Goal: Task Accomplishment & Management: Manage account settings

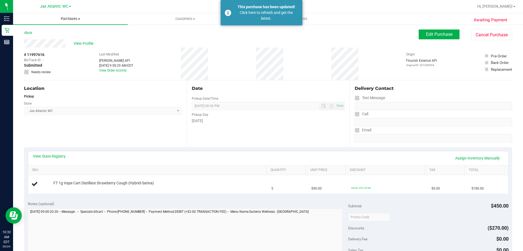
click at [70, 17] on span "Purchases" at bounding box center [70, 18] width 115 height 5
click at [49, 38] on li "Fulfillment" at bounding box center [70, 39] width 115 height 7
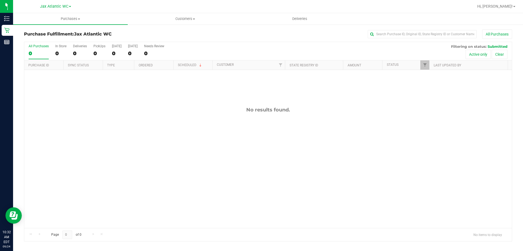
click at [185, 111] on div "No results found." at bounding box center [268, 110] width 488 height 6
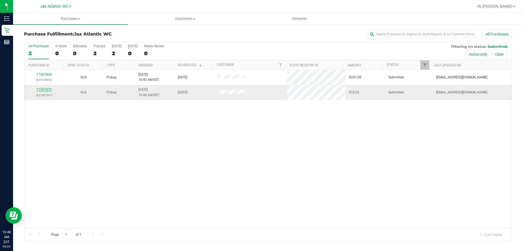
click at [41, 88] on link "11997875" at bounding box center [44, 90] width 15 height 4
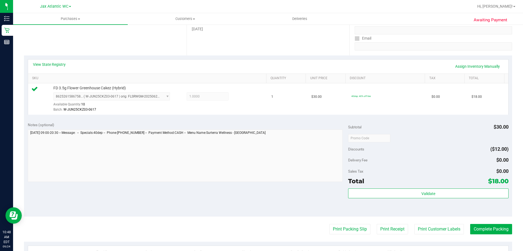
scroll to position [82, 0]
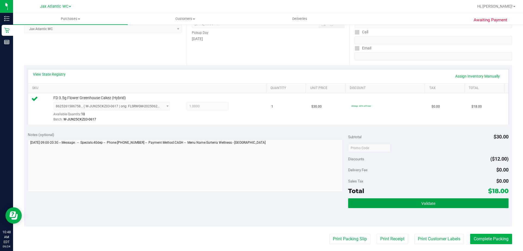
click at [422, 203] on span "Validate" at bounding box center [429, 203] width 14 height 4
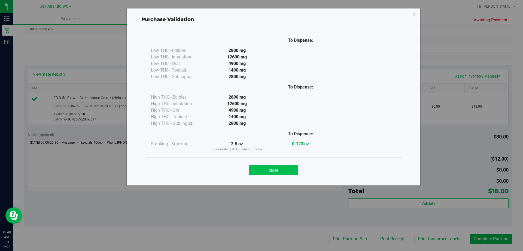
click at [270, 167] on button "Close" at bounding box center [274, 170] width 50 height 10
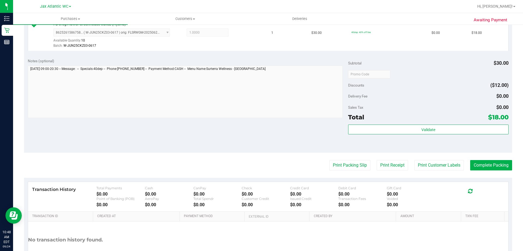
scroll to position [195, 0]
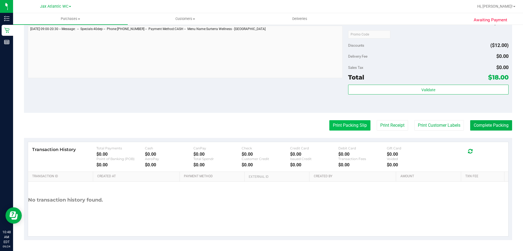
click at [352, 125] on button "Print Packing Slip" at bounding box center [350, 125] width 41 height 10
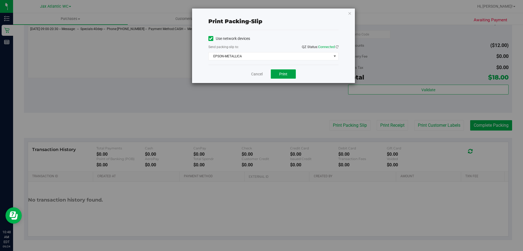
click at [276, 74] on button "Print" at bounding box center [283, 73] width 25 height 9
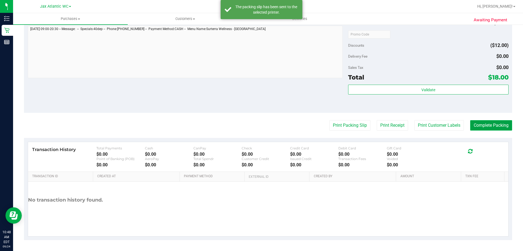
click at [471, 123] on button "Complete Packing" at bounding box center [492, 125] width 42 height 10
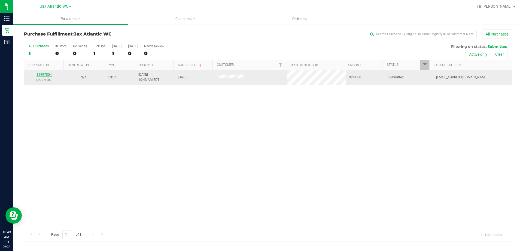
click at [49, 74] on link "11997854" at bounding box center [44, 75] width 15 height 4
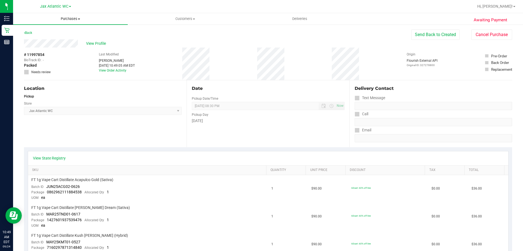
click at [78, 19] on span at bounding box center [79, 19] width 2 height 1
click at [51, 40] on li "Fulfillment" at bounding box center [70, 39] width 115 height 7
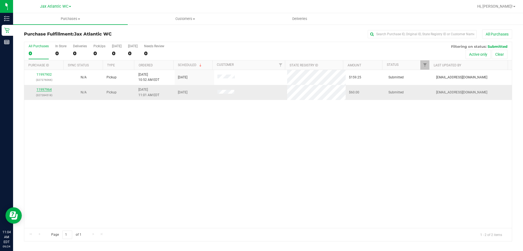
click at [48, 89] on link "11997964" at bounding box center [44, 90] width 15 height 4
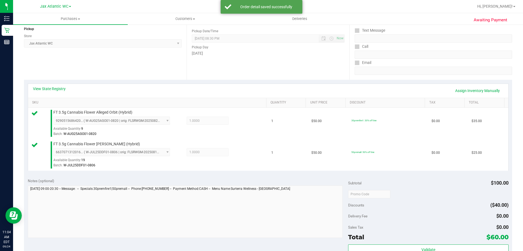
scroll to position [136, 0]
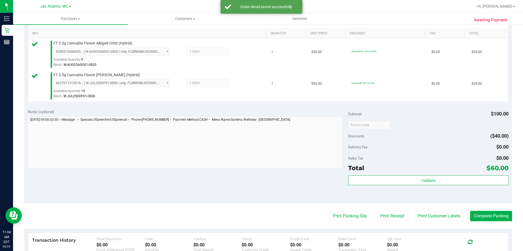
click at [386, 171] on div "Total $60.00" at bounding box center [428, 168] width 160 height 10
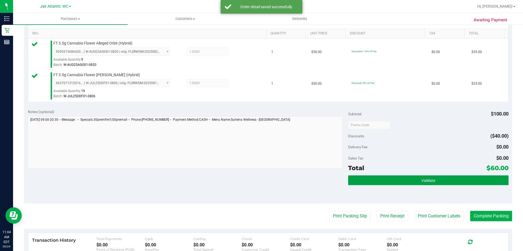
click at [383, 175] on button "Validate" at bounding box center [428, 180] width 160 height 10
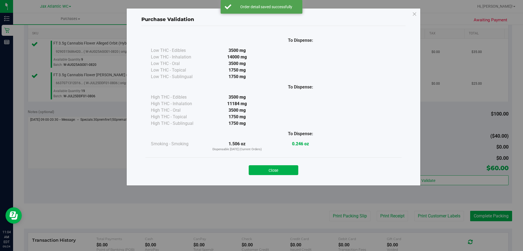
click at [284, 177] on div "Close" at bounding box center [274, 168] width 256 height 22
click at [284, 171] on button "Close" at bounding box center [274, 170] width 50 height 10
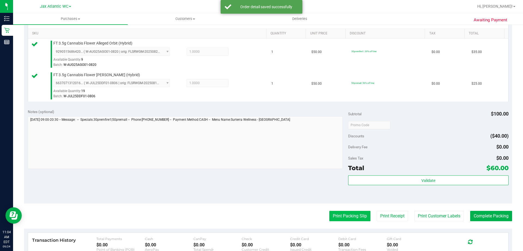
click at [334, 216] on button "Print Packing Slip" at bounding box center [350, 215] width 41 height 10
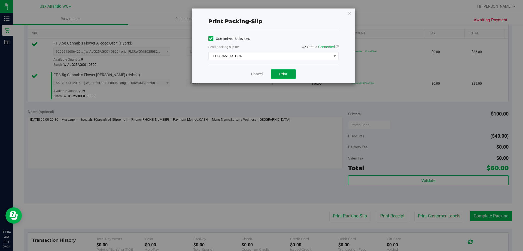
click at [284, 77] on button "Print" at bounding box center [283, 73] width 25 height 9
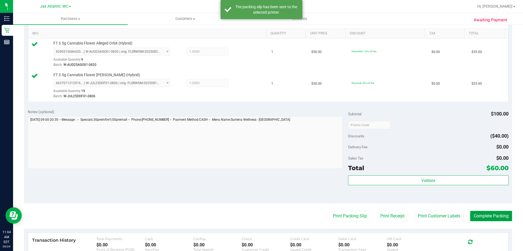
click at [485, 216] on button "Complete Packing" at bounding box center [492, 215] width 42 height 10
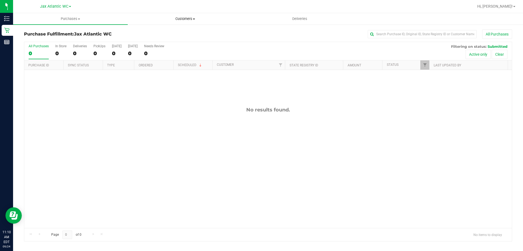
click at [172, 18] on span "Customers" at bounding box center [185, 18] width 114 height 5
click at [272, 39] on div "Purchase Fulfillment: Jax Atlantic WC All Purchases" at bounding box center [268, 35] width 489 height 12
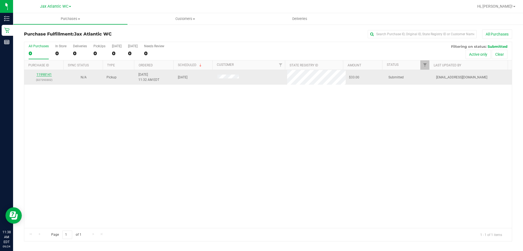
click at [46, 73] on link "11998141" at bounding box center [44, 75] width 15 height 4
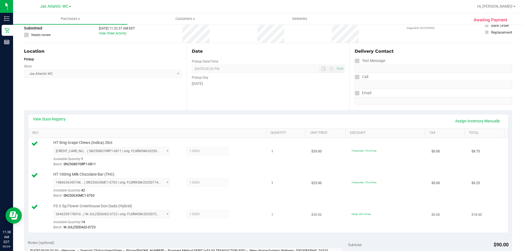
scroll to position [136, 0]
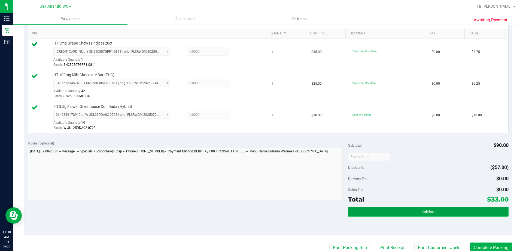
click at [373, 210] on button "Validate" at bounding box center [428, 211] width 160 height 10
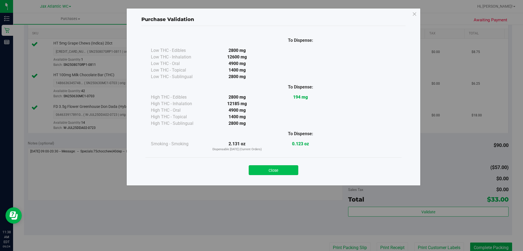
click at [290, 170] on button "Close" at bounding box center [274, 170] width 50 height 10
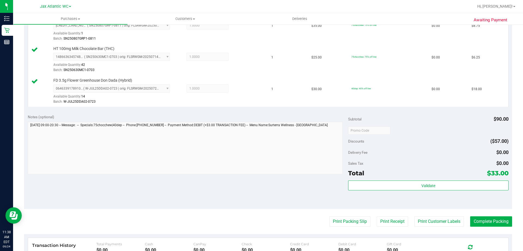
scroll to position [245, 0]
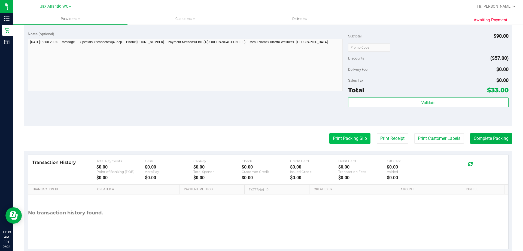
click at [348, 136] on button "Print Packing Slip" at bounding box center [350, 138] width 41 height 10
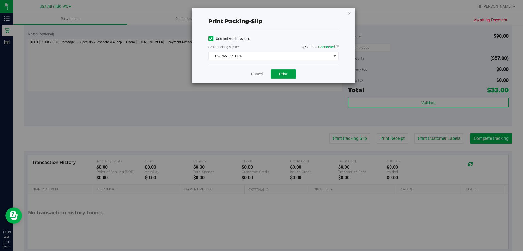
click at [289, 73] on button "Print" at bounding box center [283, 73] width 25 height 9
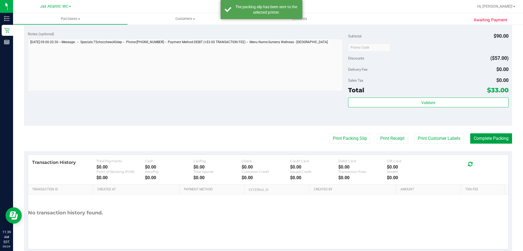
click at [477, 134] on button "Complete Packing" at bounding box center [492, 138] width 42 height 10
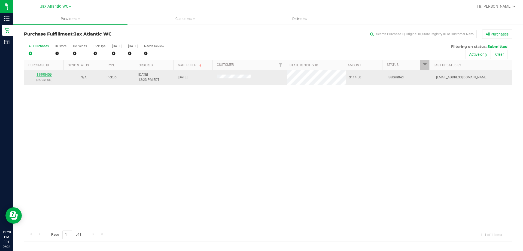
click at [47, 73] on link "11998459" at bounding box center [44, 75] width 15 height 4
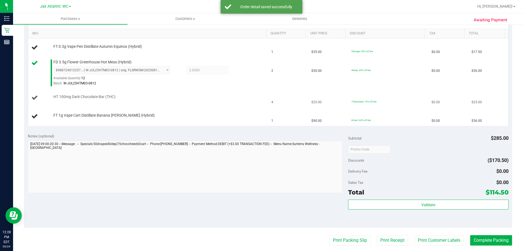
scroll to position [109, 0]
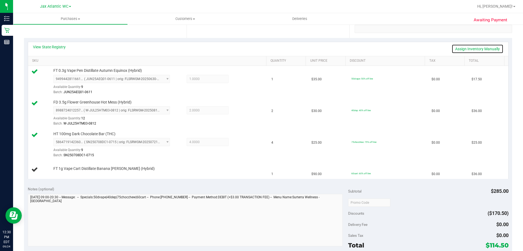
click at [454, 50] on link "Assign Inventory Manually" at bounding box center [478, 48] width 52 height 9
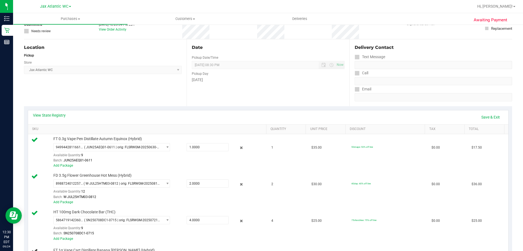
scroll to position [0, 0]
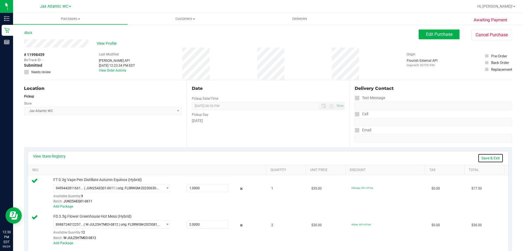
click at [490, 161] on link "Save & Exit" at bounding box center [491, 157] width 26 height 9
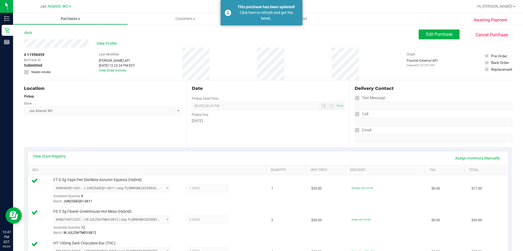
drag, startPoint x: 66, startPoint y: 17, endPoint x: 64, endPoint y: 25, distance: 8.1
click at [65, 17] on span "Purchases" at bounding box center [70, 18] width 114 height 5
click at [49, 40] on li "Fulfillment" at bounding box center [70, 39] width 115 height 7
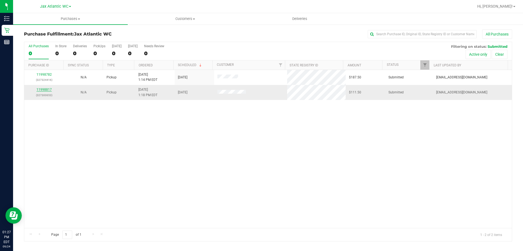
click at [44, 88] on link "11998817" at bounding box center [44, 90] width 15 height 4
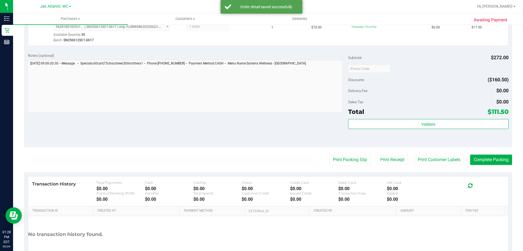
scroll to position [327, 0]
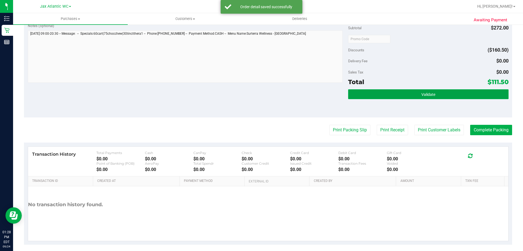
click at [388, 93] on button "Validate" at bounding box center [428, 94] width 160 height 10
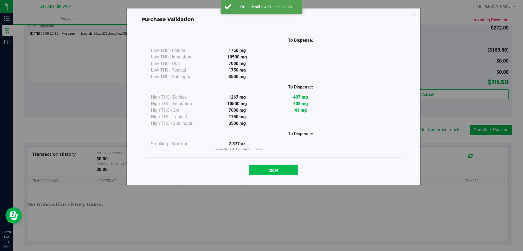
click at [274, 171] on button "Close" at bounding box center [274, 170] width 50 height 10
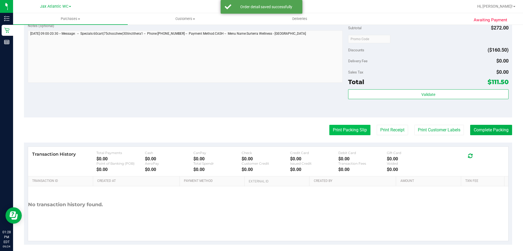
click at [336, 132] on button "Print Packing Slip" at bounding box center [350, 130] width 41 height 10
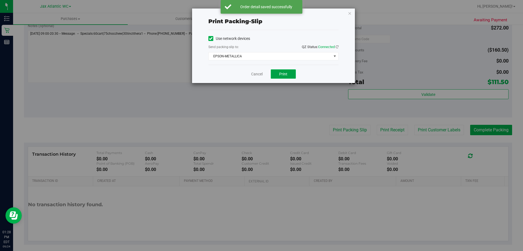
click at [280, 74] on span "Print" at bounding box center [283, 74] width 8 height 4
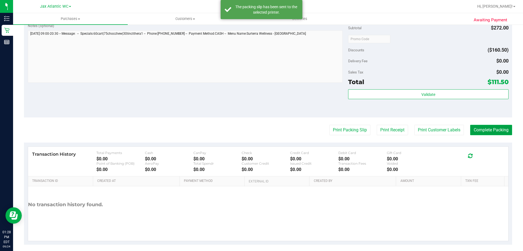
click at [492, 131] on button "Complete Packing" at bounding box center [492, 130] width 42 height 10
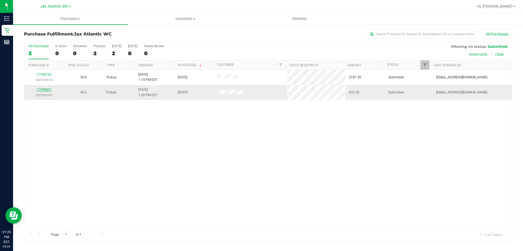
click at [48, 91] on link "11998867" at bounding box center [44, 90] width 15 height 4
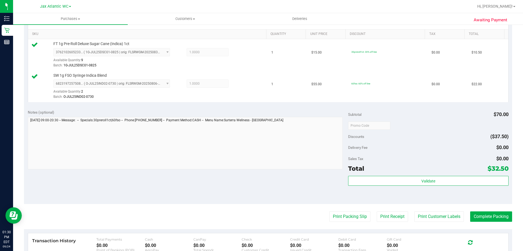
scroll to position [191, 0]
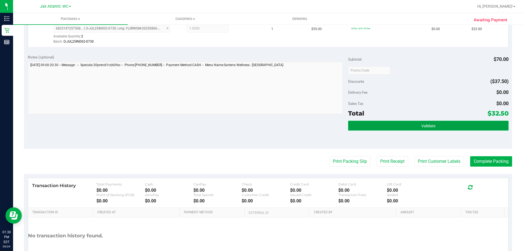
click at [363, 123] on button "Validate" at bounding box center [428, 126] width 160 height 10
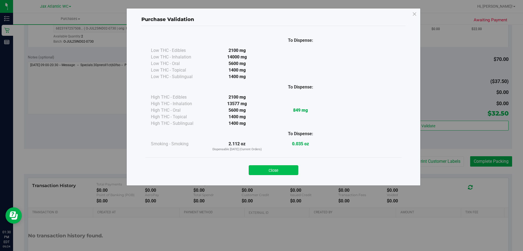
click at [272, 168] on button "Close" at bounding box center [274, 170] width 50 height 10
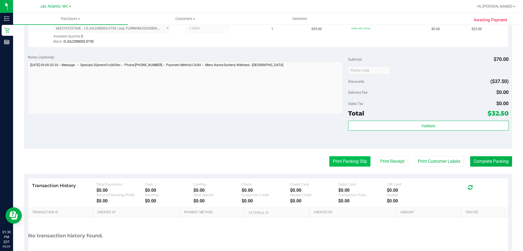
click at [339, 165] on button "Print Packing Slip" at bounding box center [350, 161] width 41 height 10
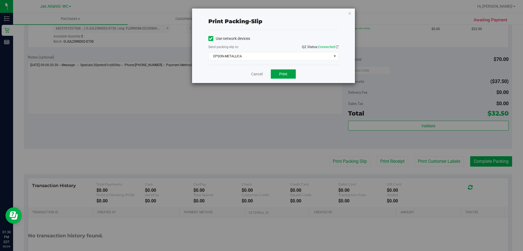
click at [282, 77] on button "Print" at bounding box center [283, 73] width 25 height 9
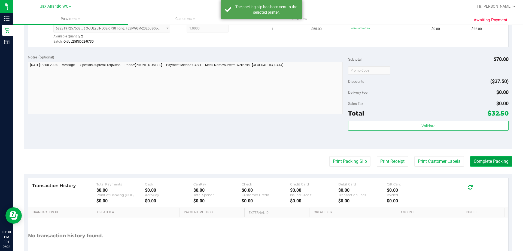
click at [486, 165] on button "Complete Packing" at bounding box center [492, 161] width 42 height 10
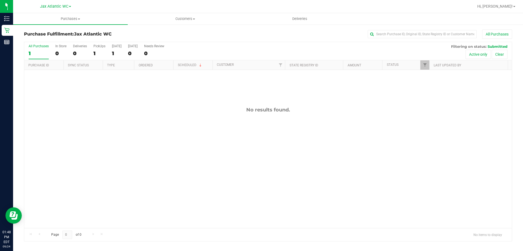
click at [160, 9] on div at bounding box center [286, 6] width 377 height 11
